Goal: Contribute content

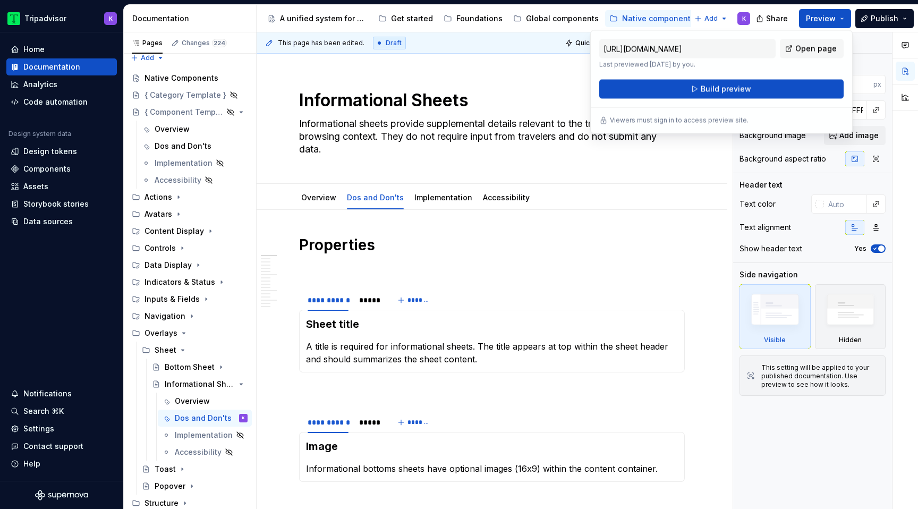
scroll to position [6, 0]
click at [193, 488] on icon "Page tree" at bounding box center [192, 488] width 9 height 9
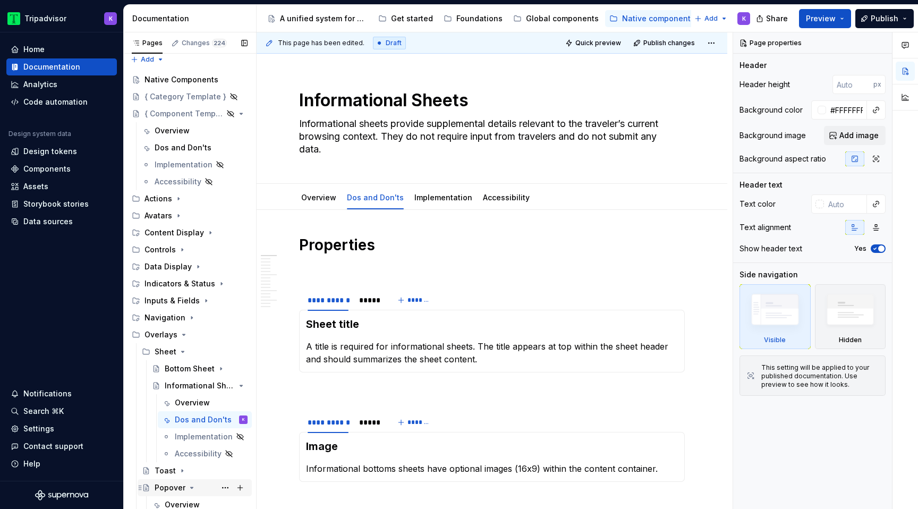
click at [188, 487] on icon "Page tree" at bounding box center [192, 488] width 9 height 9
click at [190, 488] on icon "Page tree" at bounding box center [192, 486] width 9 height 9
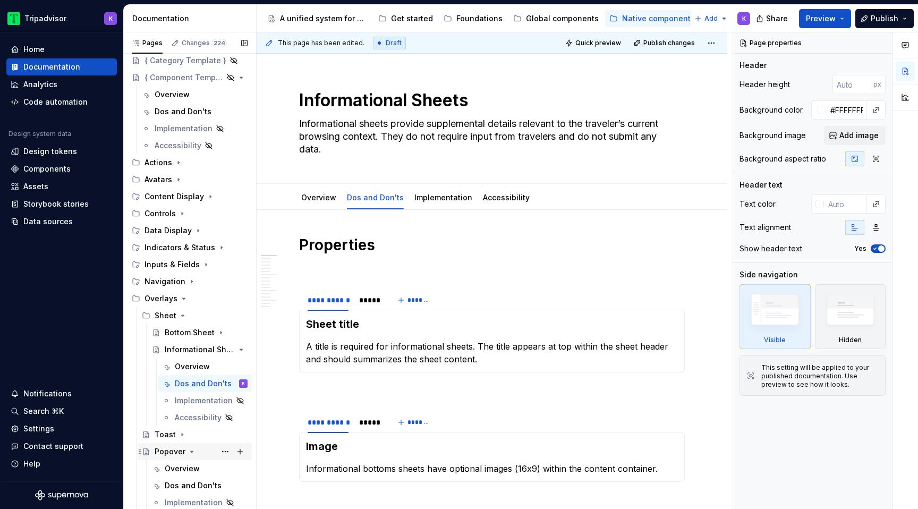
scroll to position [75, 0]
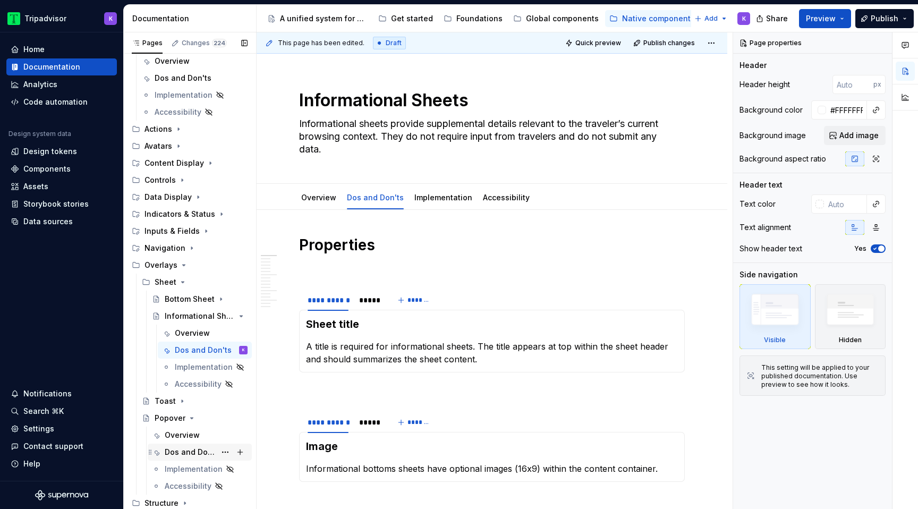
click at [184, 444] on div "Dos and Don'ts" at bounding box center [200, 452] width 104 height 17
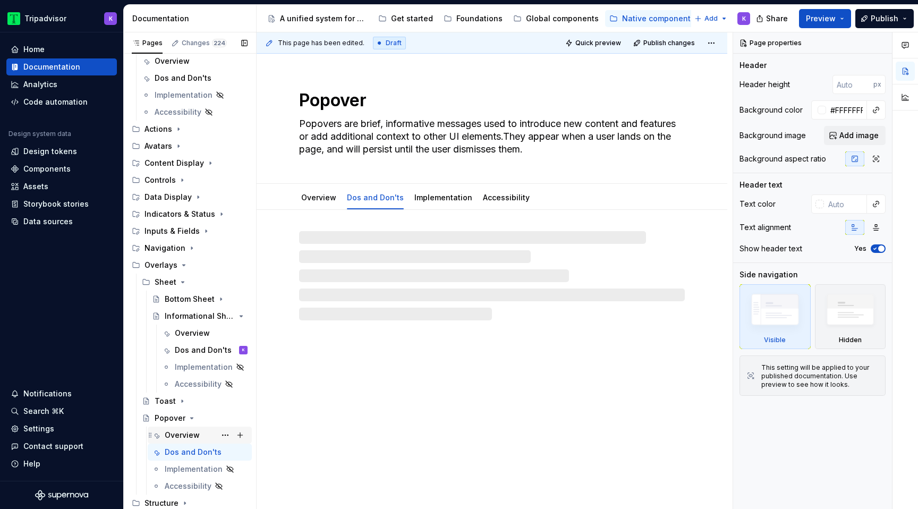
click at [186, 433] on div "Overview" at bounding box center [182, 435] width 35 height 11
click at [549, 136] on textarea "Popovers are brief, informative messages used to introduce new content and feat…" at bounding box center [490, 136] width 386 height 43
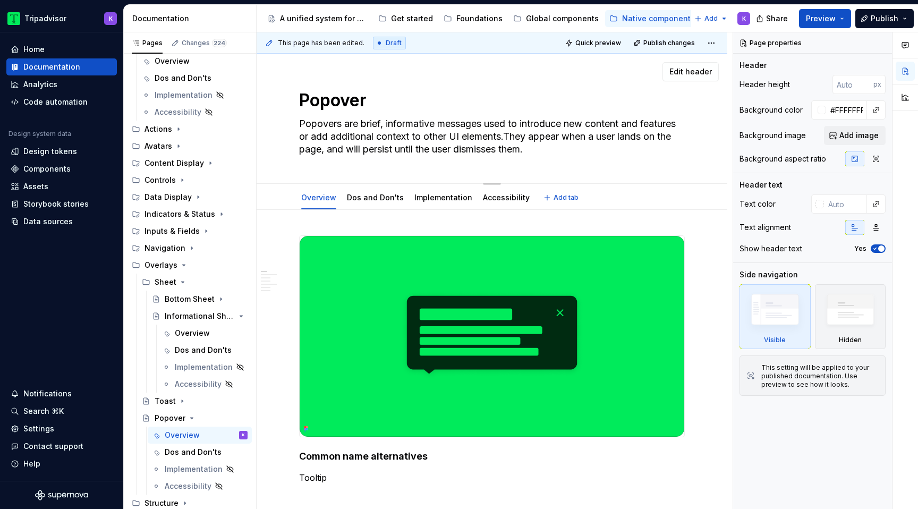
type textarea "*"
type textarea "Popovers are brief, informative messages used to introduce new content and feat…"
type textarea "*"
type textarea "Popovers are brief, informative messages used to introduce new content and feat…"
type textarea "*"
